Goal: Information Seeking & Learning: Learn about a topic

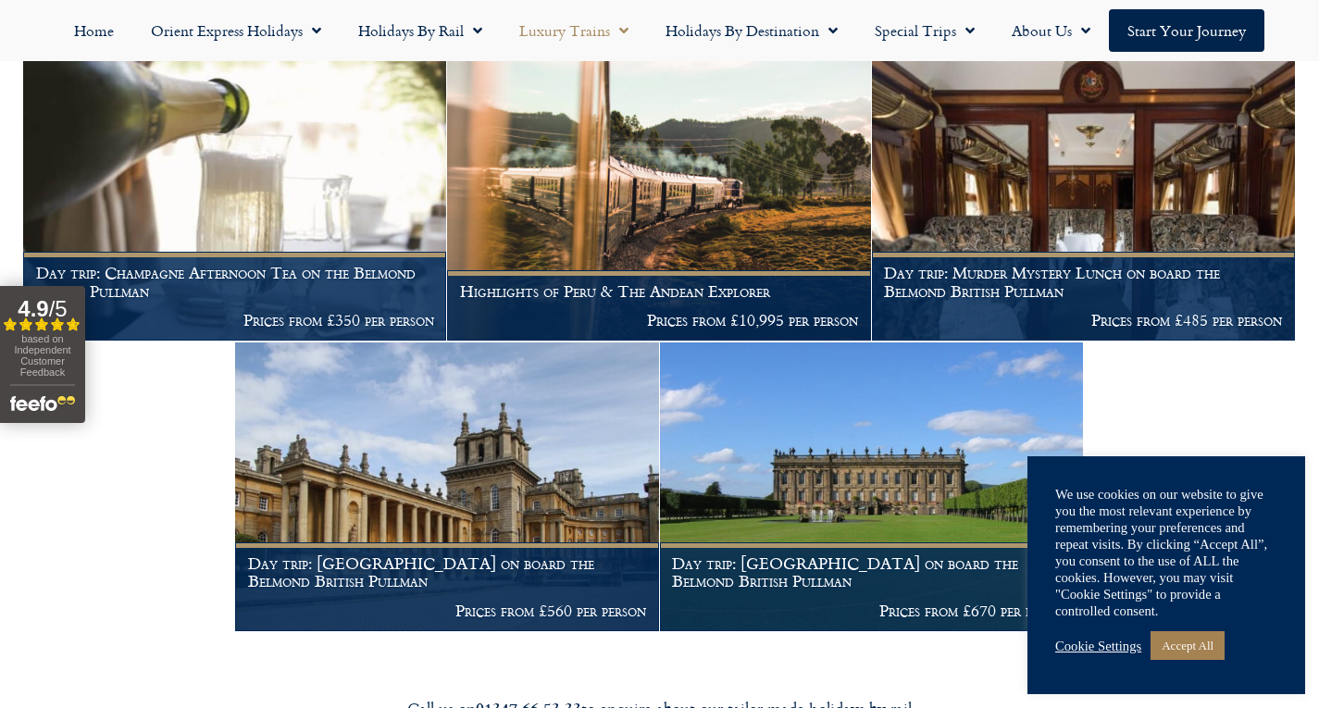
scroll to position [2705, 0]
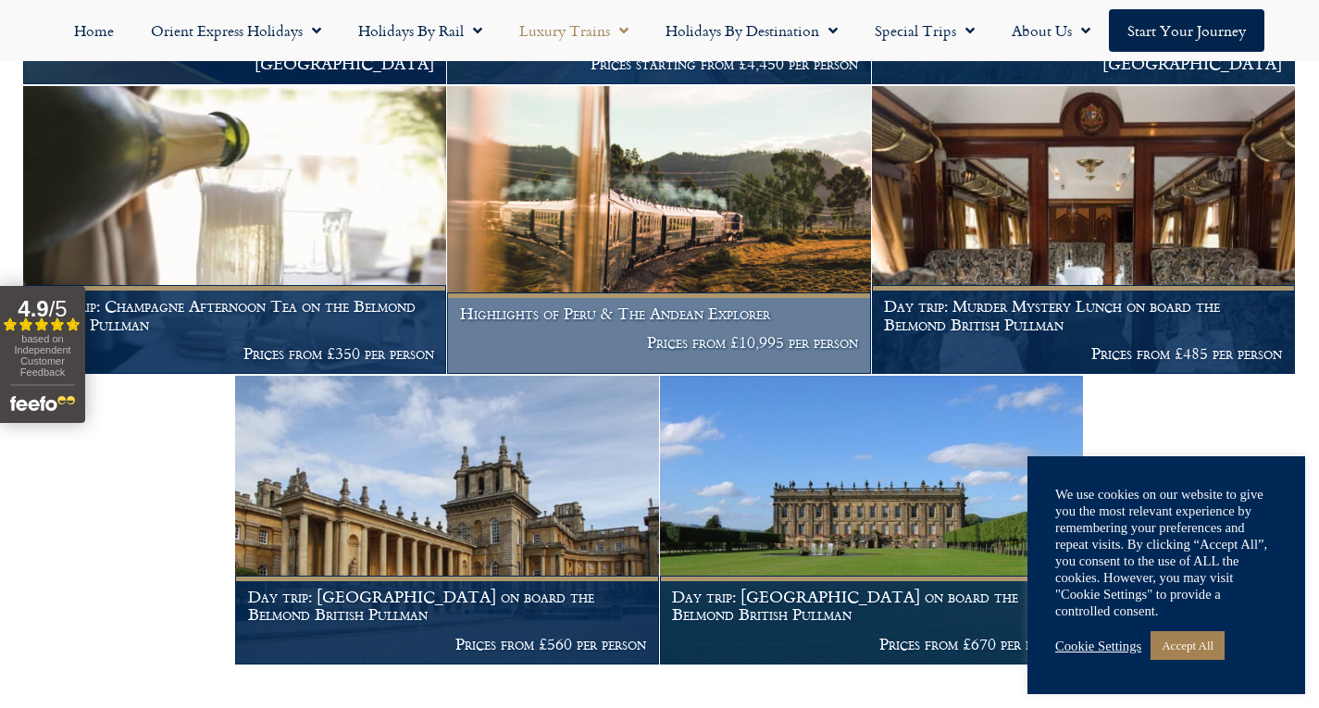
click at [636, 269] on img at bounding box center [658, 230] width 423 height 289
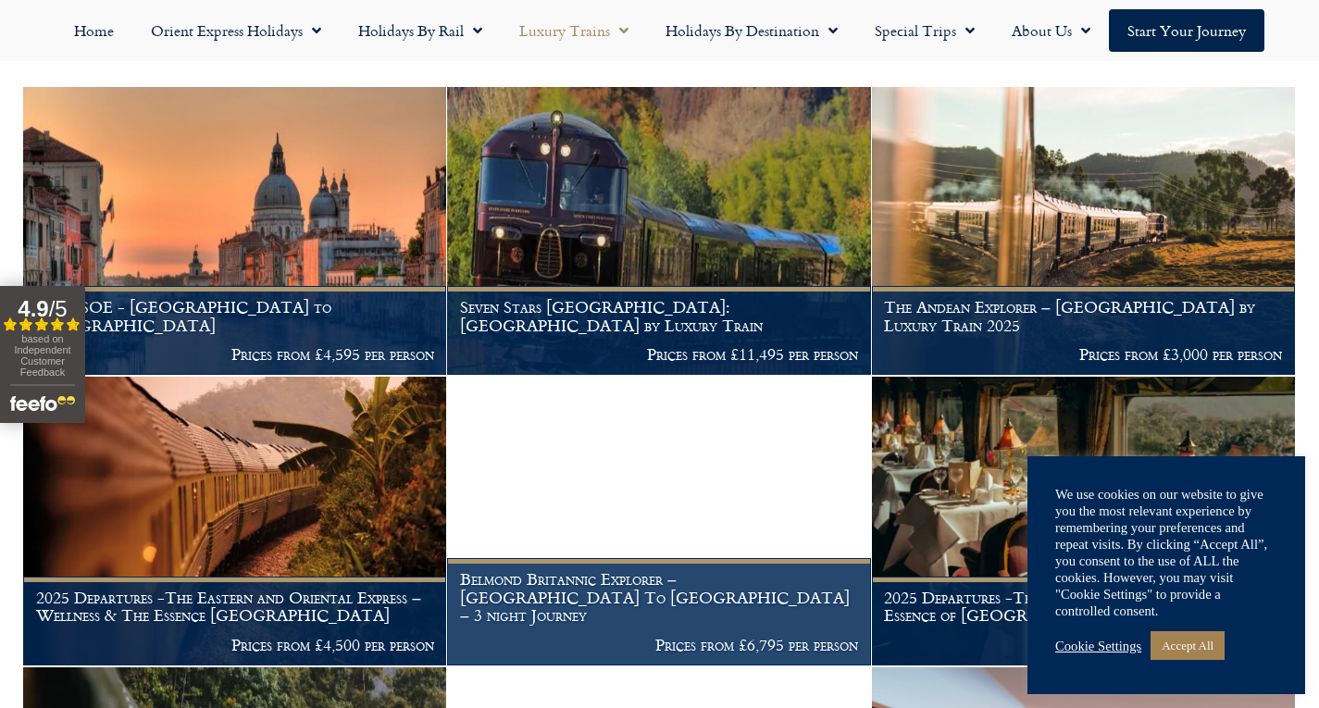
scroll to position [352, 0]
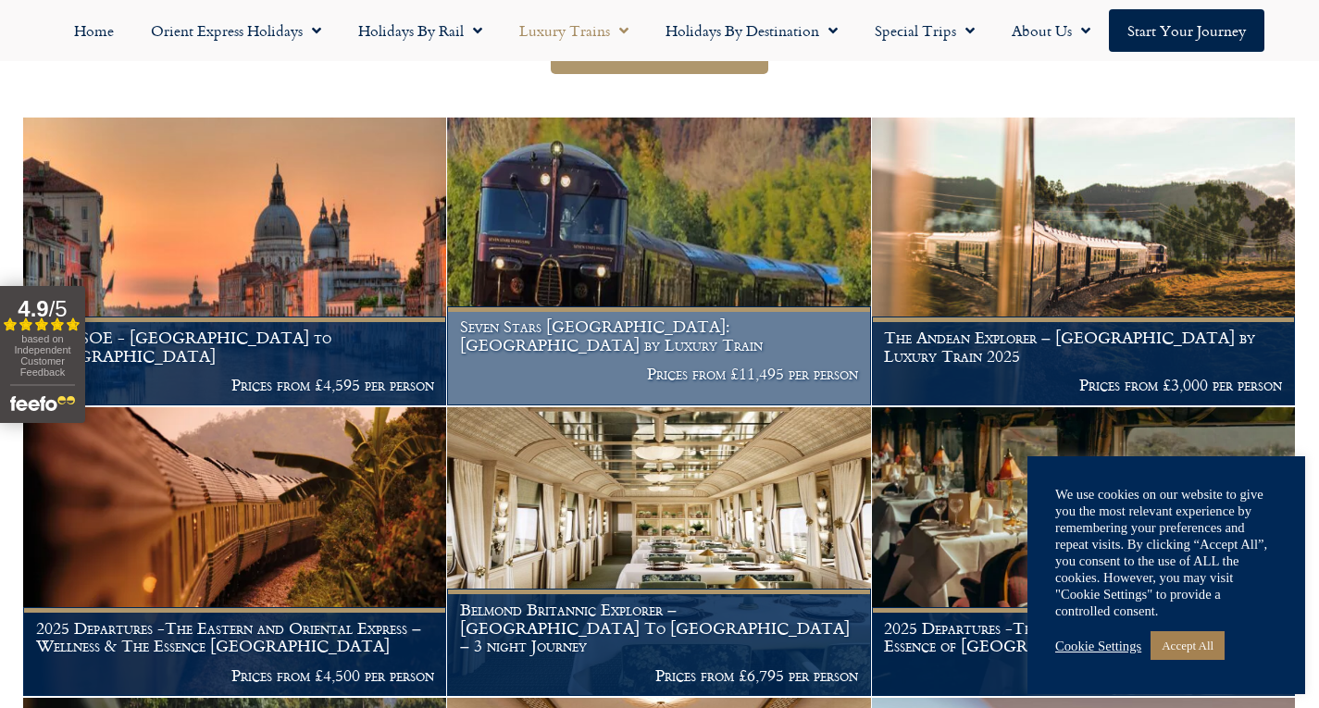
click at [653, 240] on img at bounding box center [658, 262] width 423 height 289
click at [793, 354] on h1 "Seven Stars [GEOGRAPHIC_DATA]: [GEOGRAPHIC_DATA] by Luxury Train" at bounding box center [659, 336] width 398 height 36
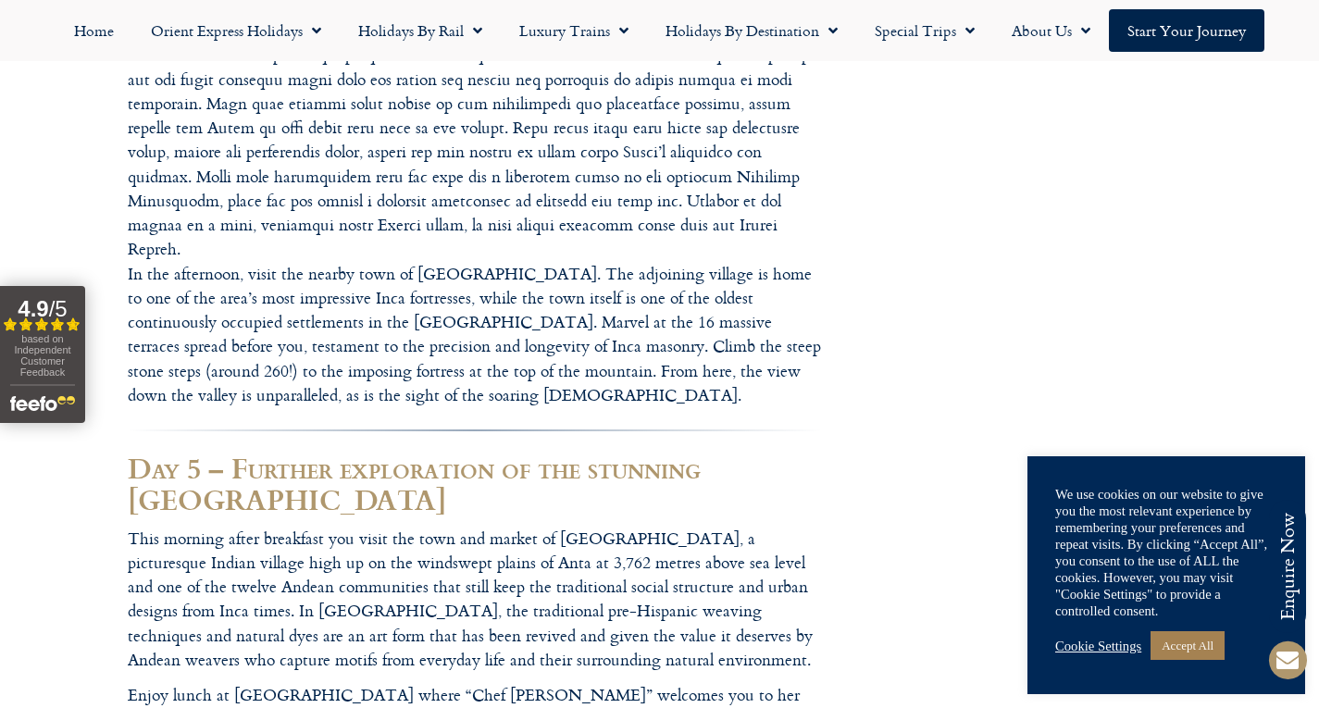
scroll to position [4715, 0]
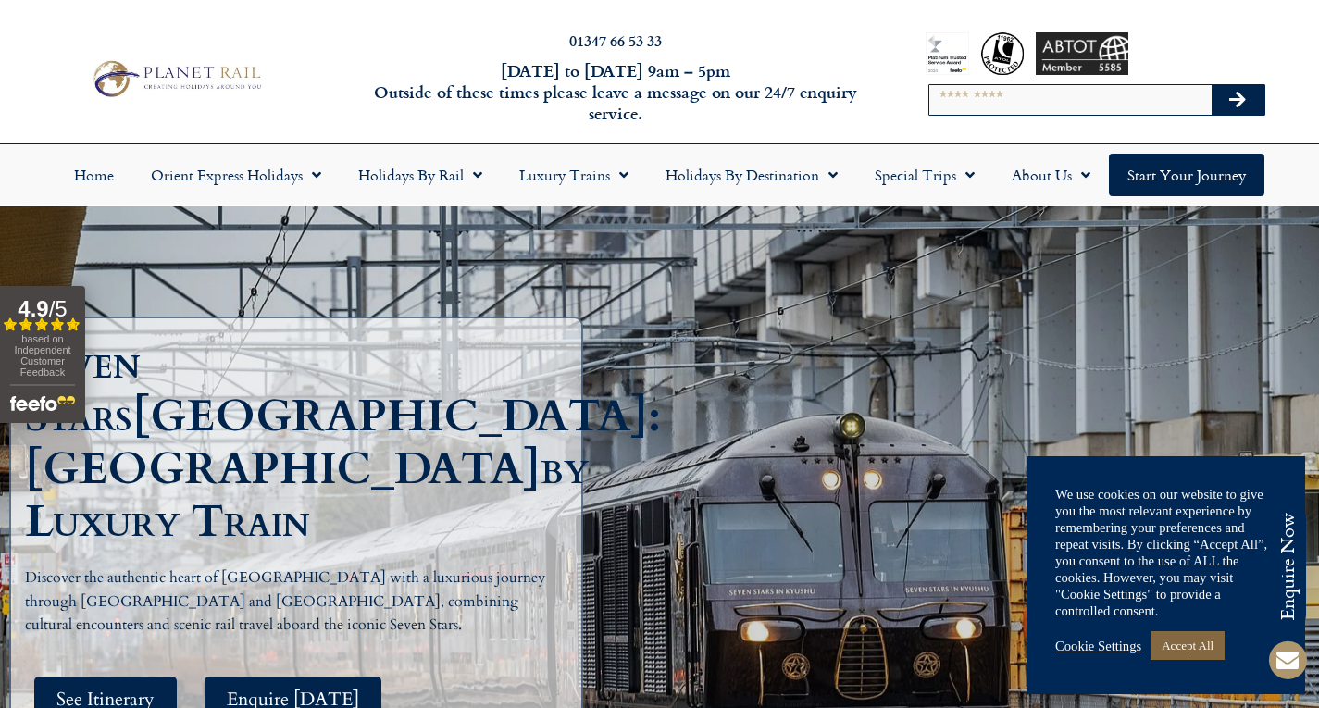
click at [1199, 633] on link "Accept All" at bounding box center [1188, 645] width 74 height 29
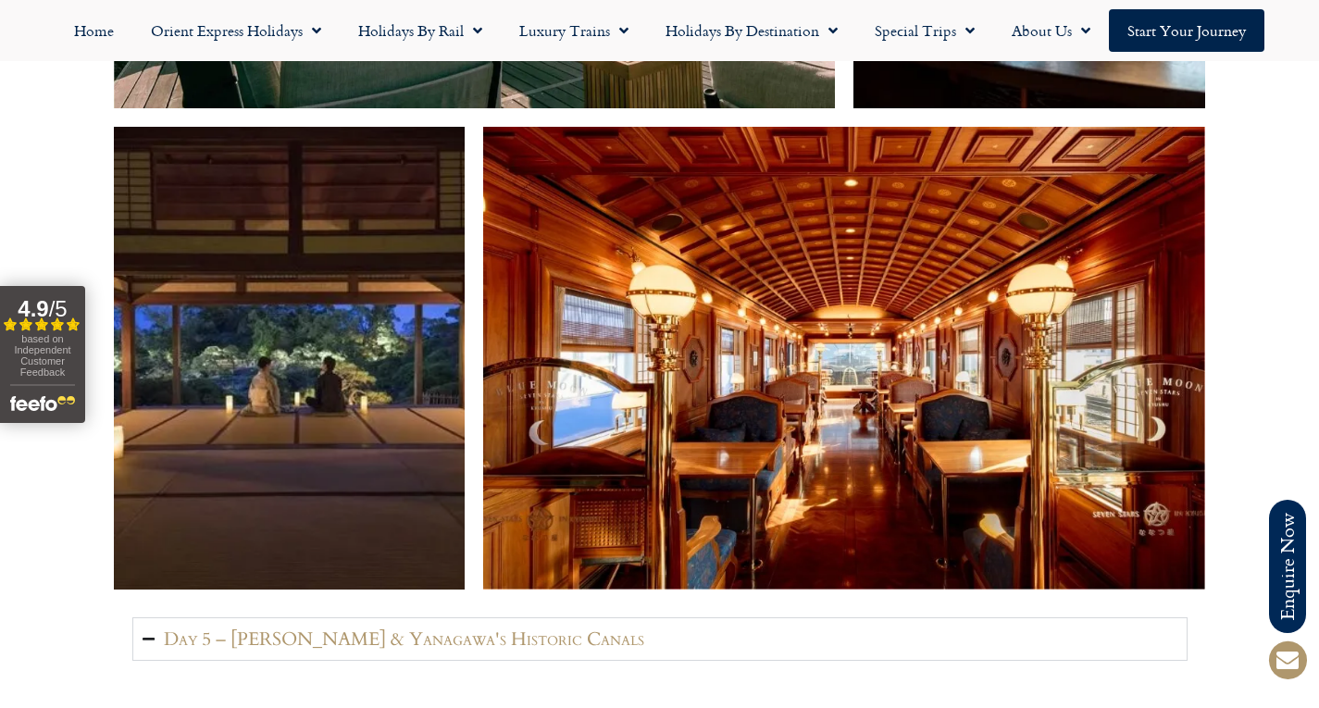
scroll to position [3595, 0]
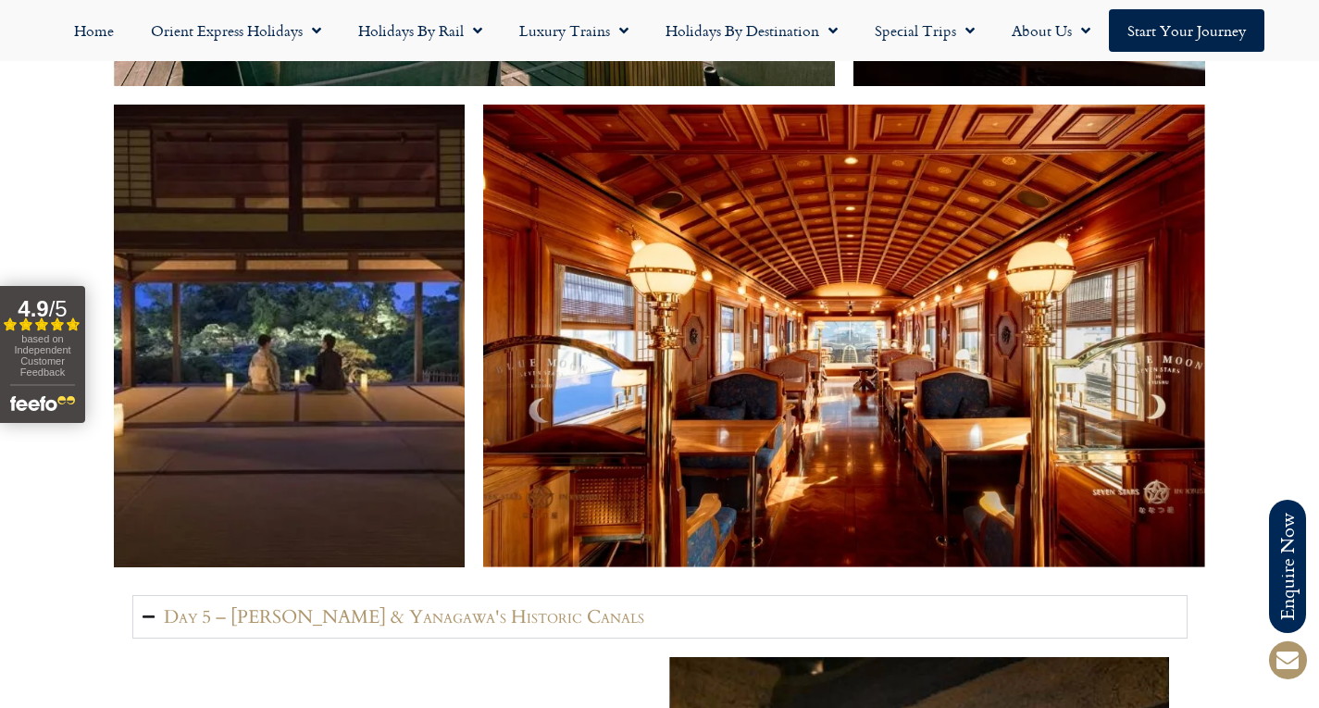
click at [822, 181] on img at bounding box center [844, 336] width 722 height 463
click at [1194, 17] on link "Start your Journey" at bounding box center [1187, 30] width 156 height 43
